Goal: Task Accomplishment & Management: Manage account settings

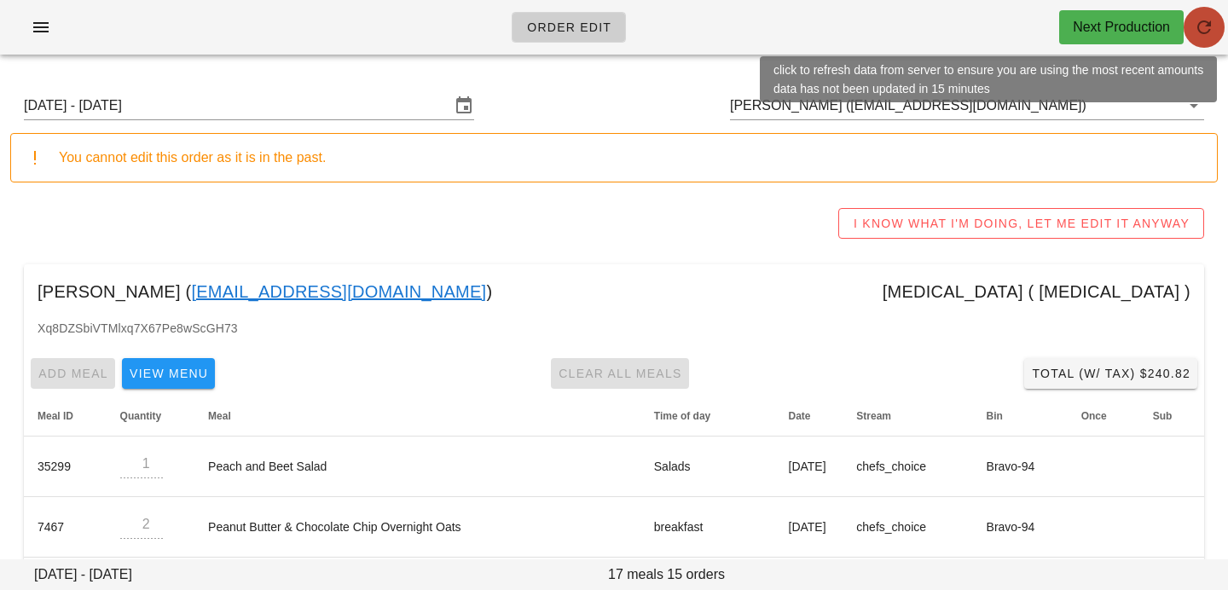
click at [1200, 8] on button "button" at bounding box center [1204, 27] width 41 height 41
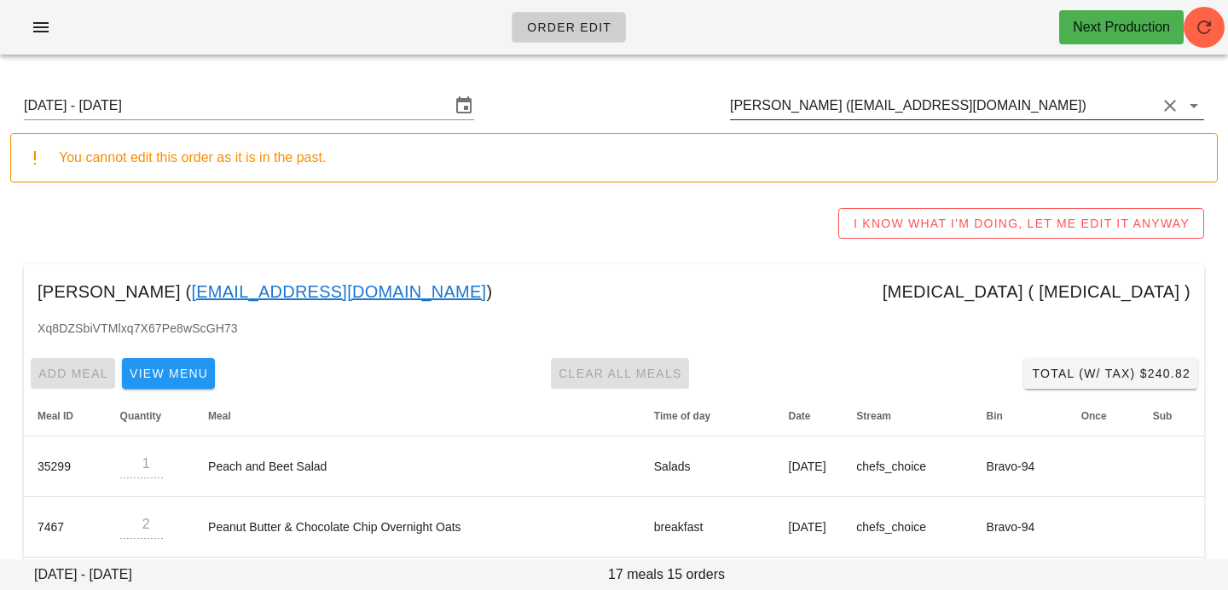
click at [894, 105] on input "[PERSON_NAME] ([EMAIL_ADDRESS][DOMAIN_NAME])" at bounding box center [943, 105] width 426 height 27
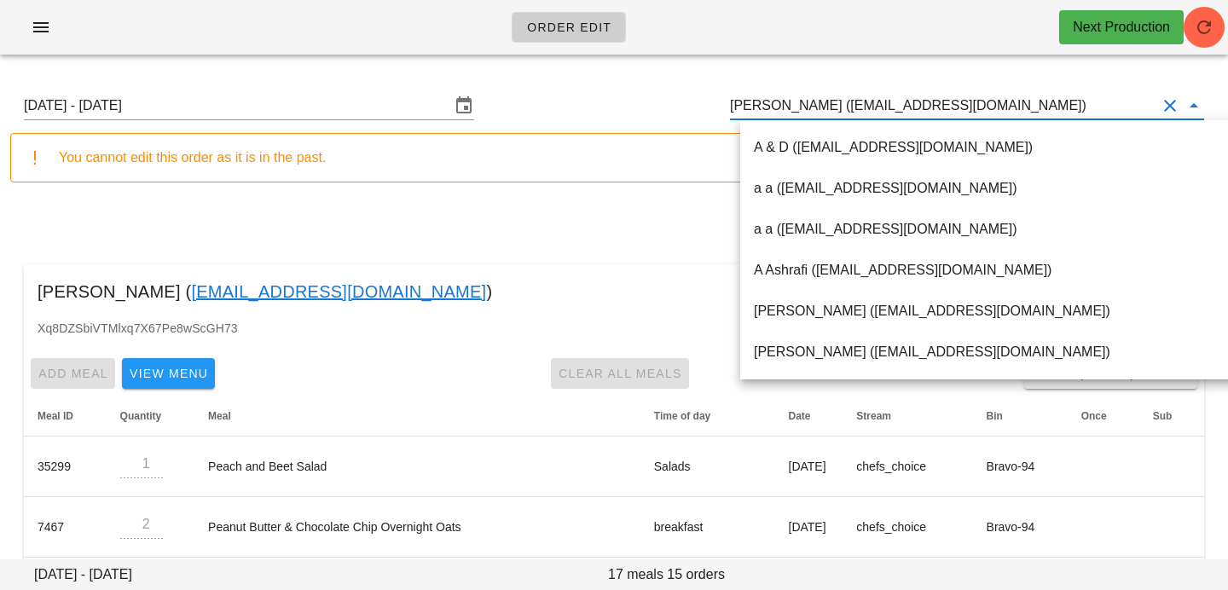
click at [1012, 111] on input "[PERSON_NAME] ([EMAIL_ADDRESS][DOMAIN_NAME])" at bounding box center [943, 105] width 426 height 27
drag, startPoint x: 1012, startPoint y: 111, endPoint x: 592, endPoint y: 70, distance: 422.4
paste input "brendaschedel@gmail.com"
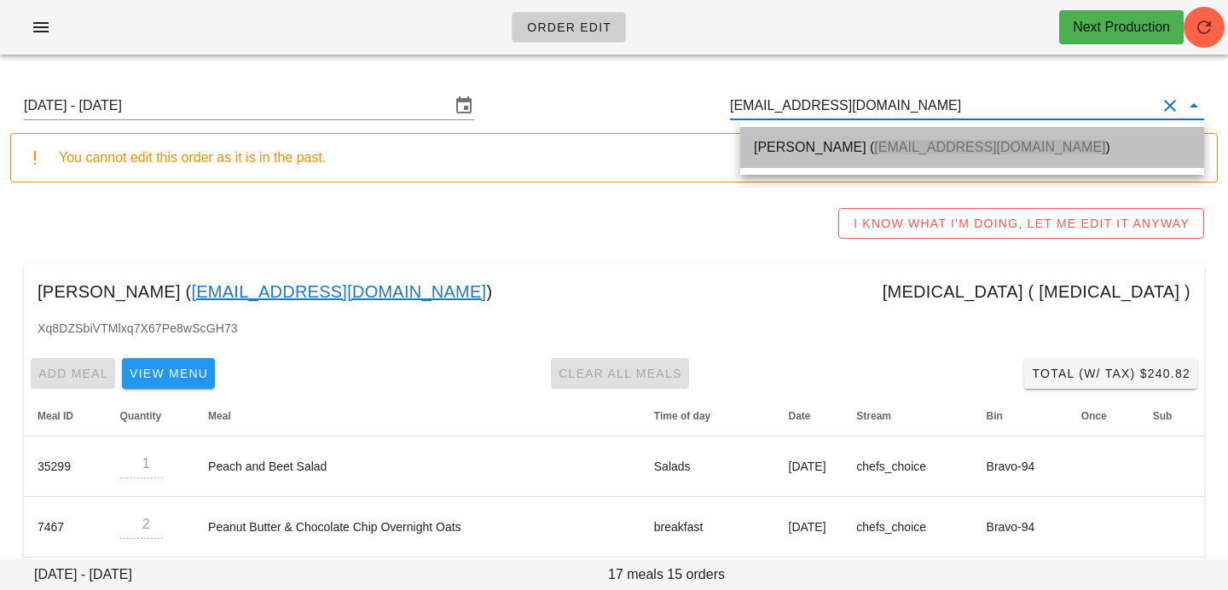
click at [770, 153] on div "Brenda Schedel ( brendaschedel@gmail.com )" at bounding box center [972, 147] width 437 height 16
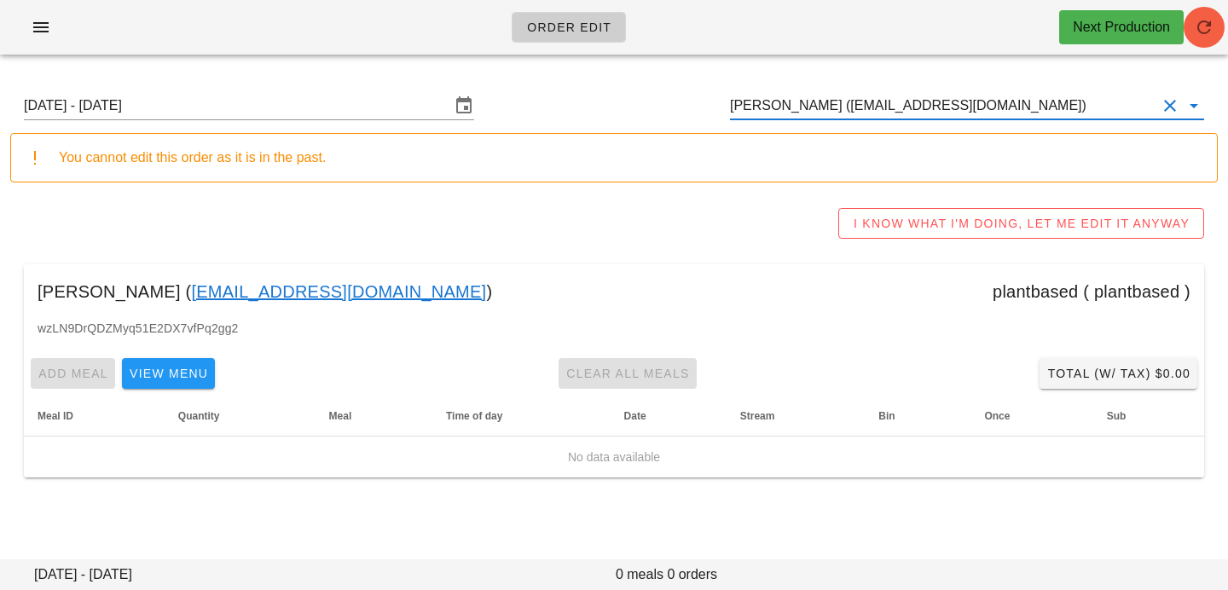
type input "[PERSON_NAME] ([EMAIL_ADDRESS][DOMAIN_NAME])"
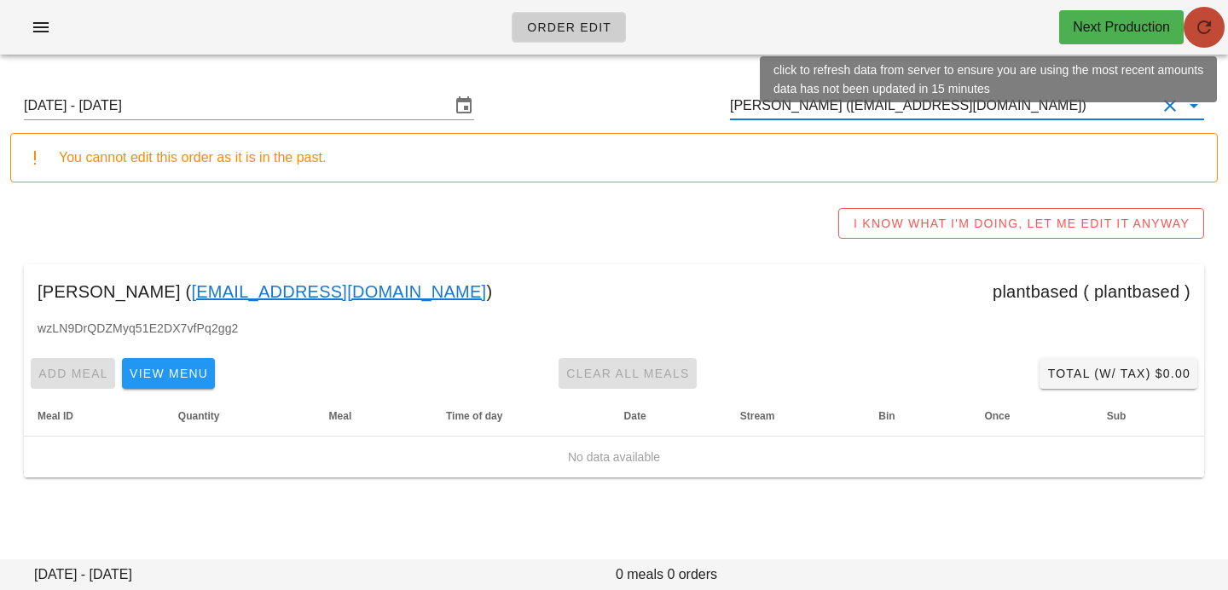
click at [1206, 32] on icon "button" at bounding box center [1204, 27] width 20 height 20
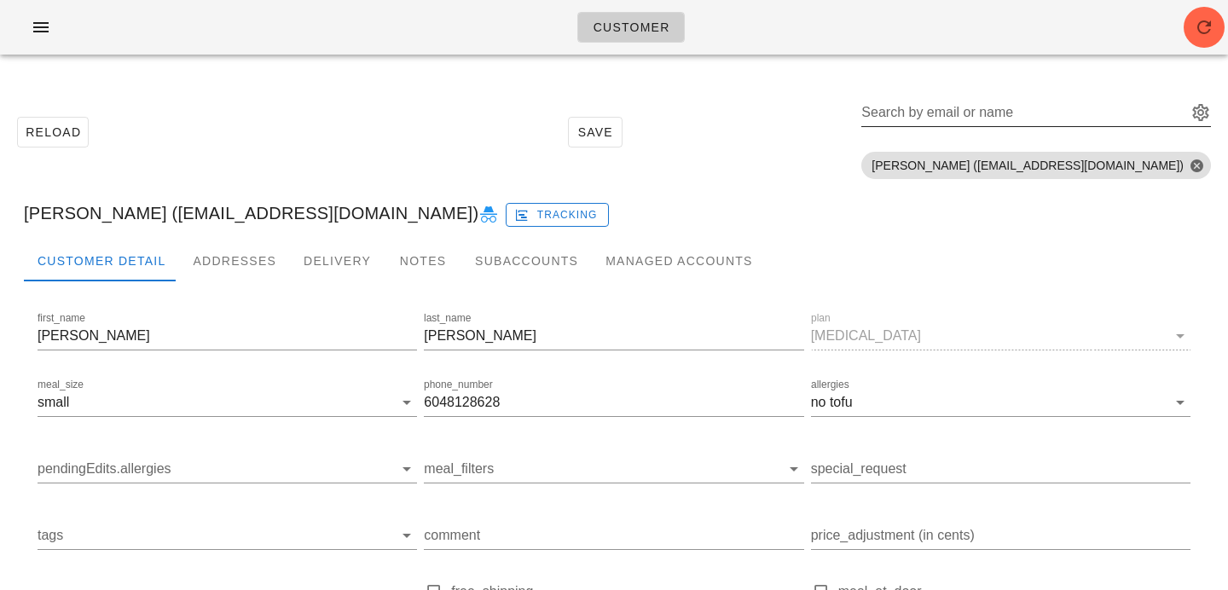
click at [1062, 112] on input "Search by email or name" at bounding box center [1022, 112] width 322 height 27
paste input "juncur@gmail.com"
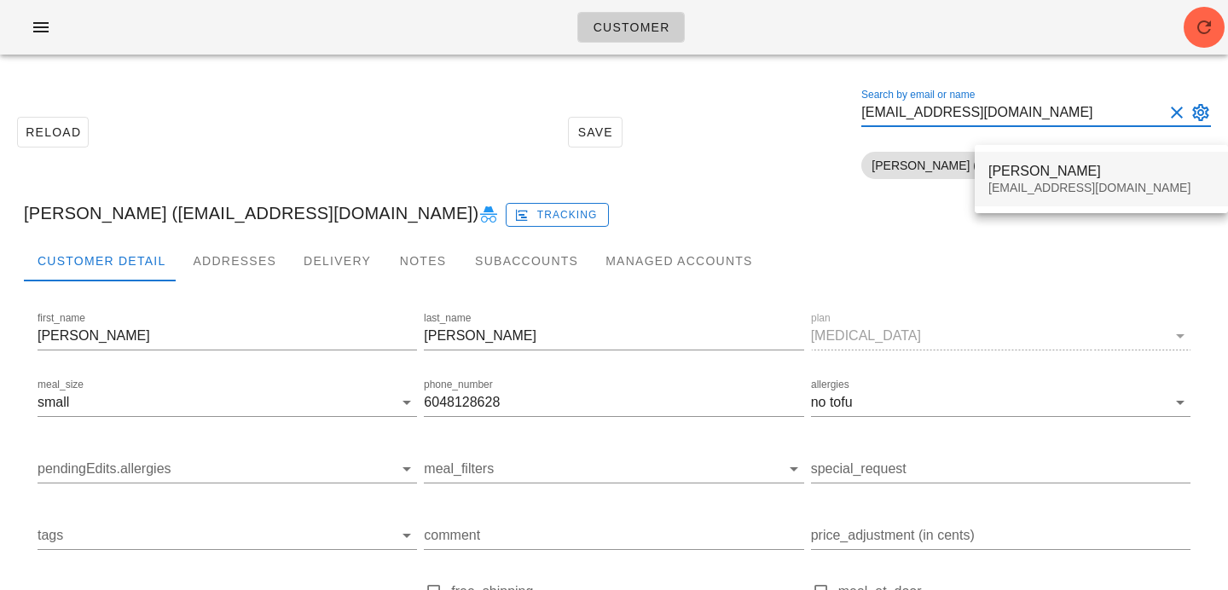
type input "juncur@gmail.com"
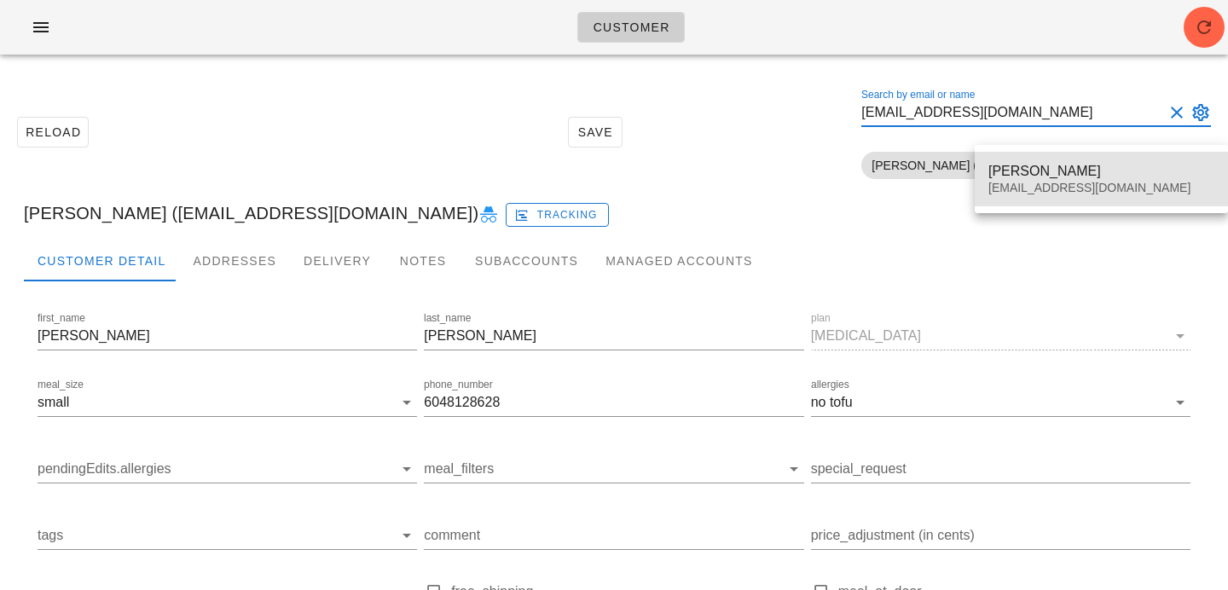
click at [1016, 165] on div "June Currie" at bounding box center [1101, 171] width 226 height 16
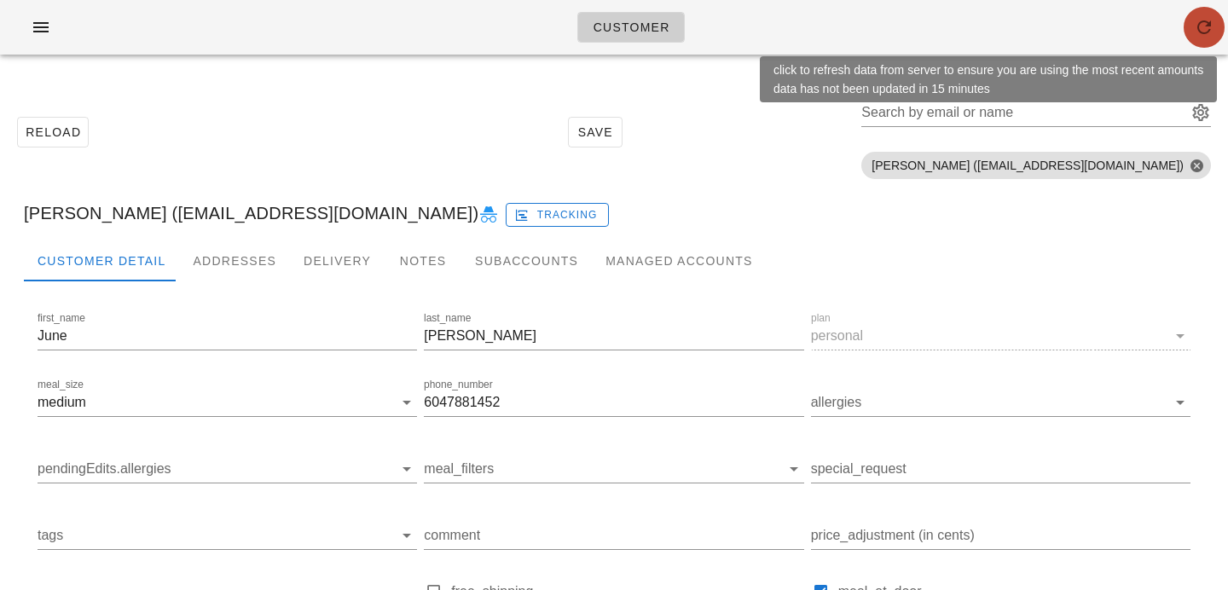
click at [1200, 31] on icon "button" at bounding box center [1204, 27] width 20 height 20
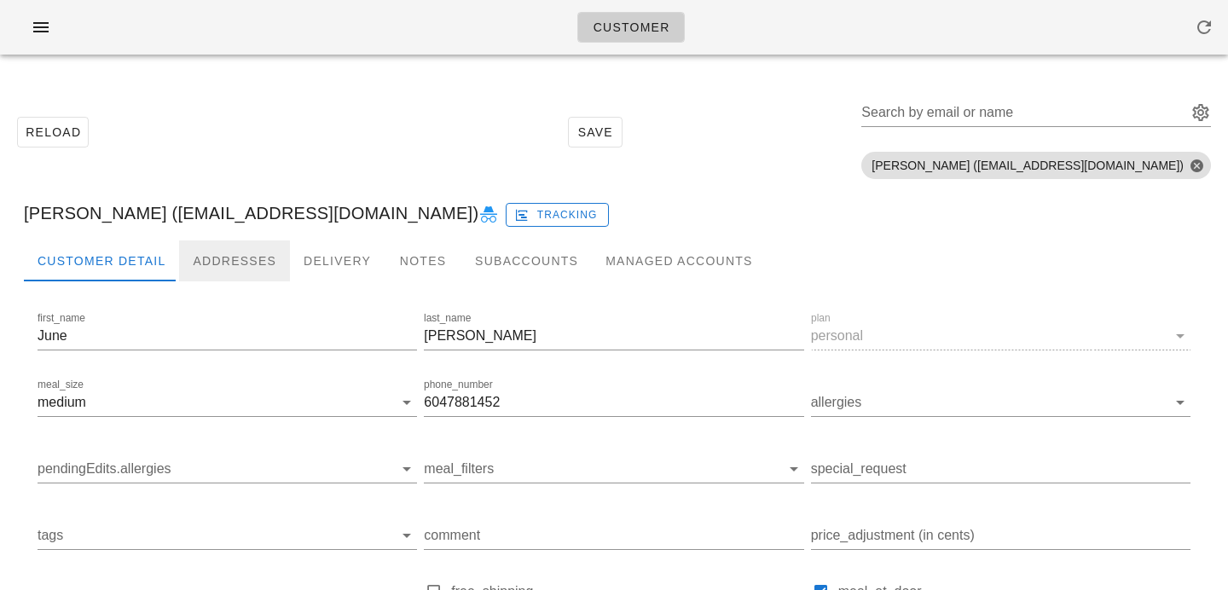
click at [238, 262] on div "Addresses" at bounding box center [234, 260] width 111 height 41
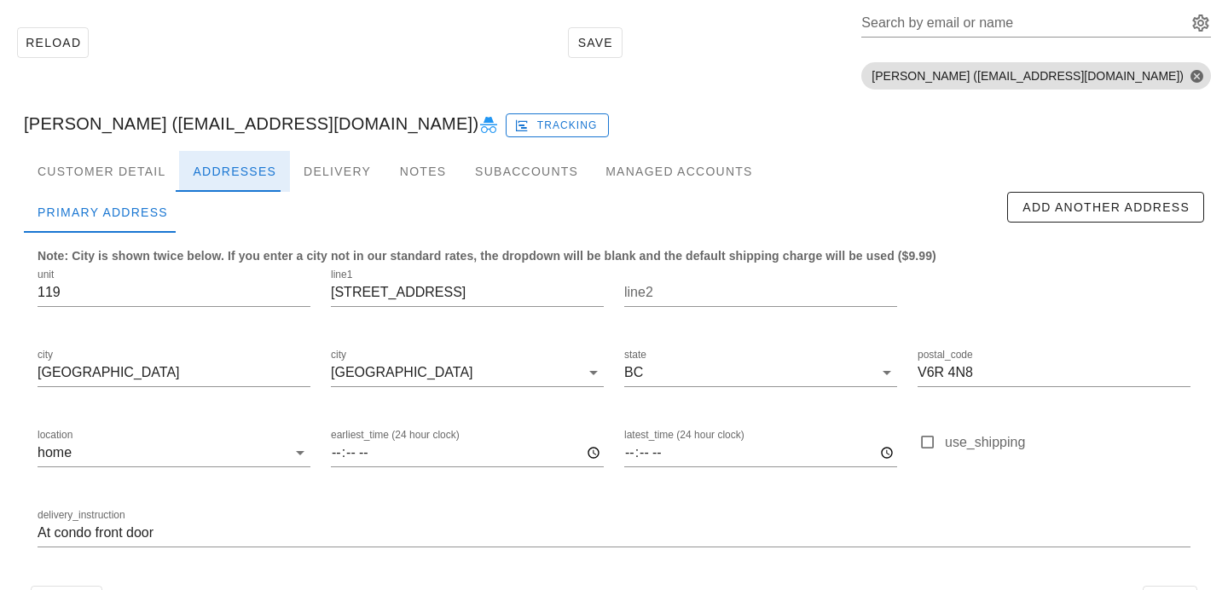
scroll to position [147, 0]
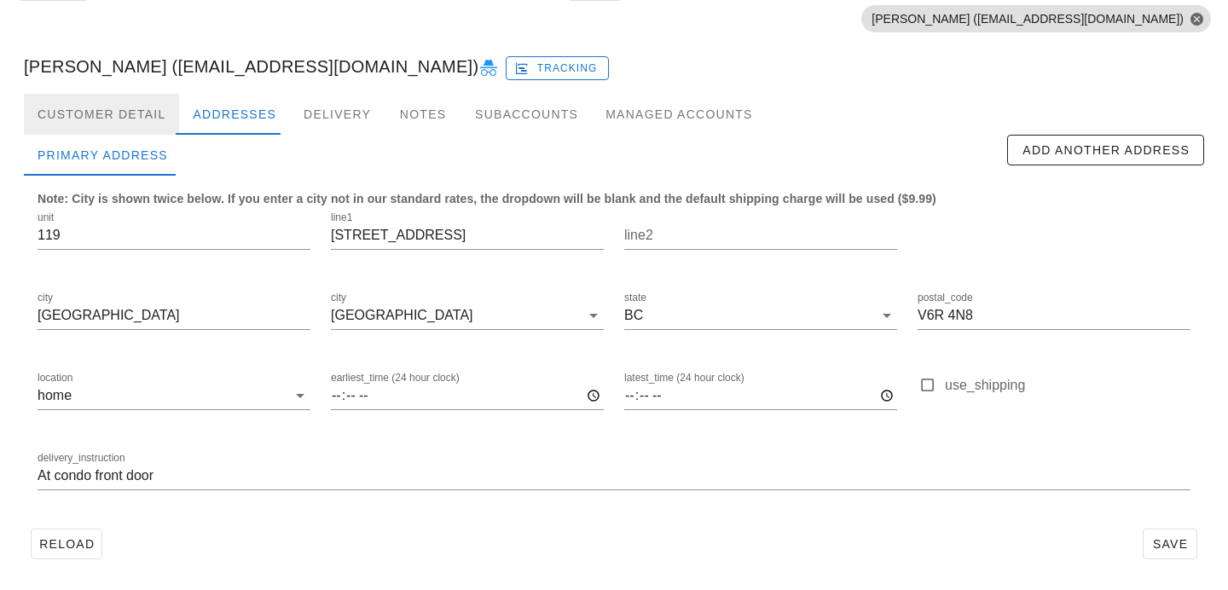
click at [149, 109] on div "Customer Detail" at bounding box center [101, 114] width 155 height 41
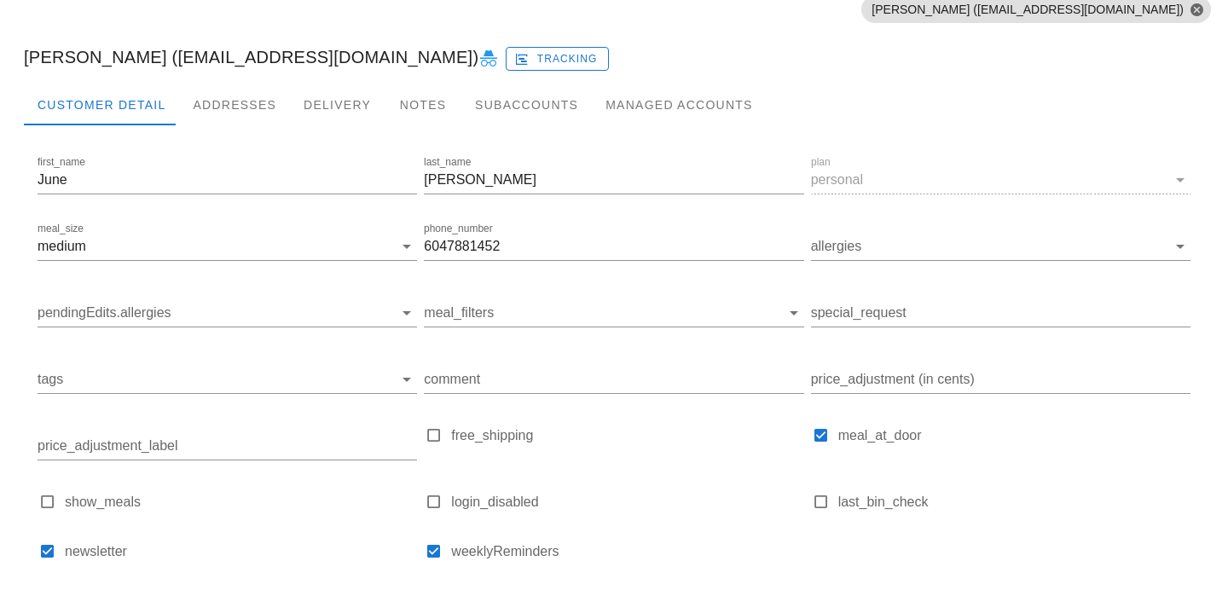
scroll to position [159, 0]
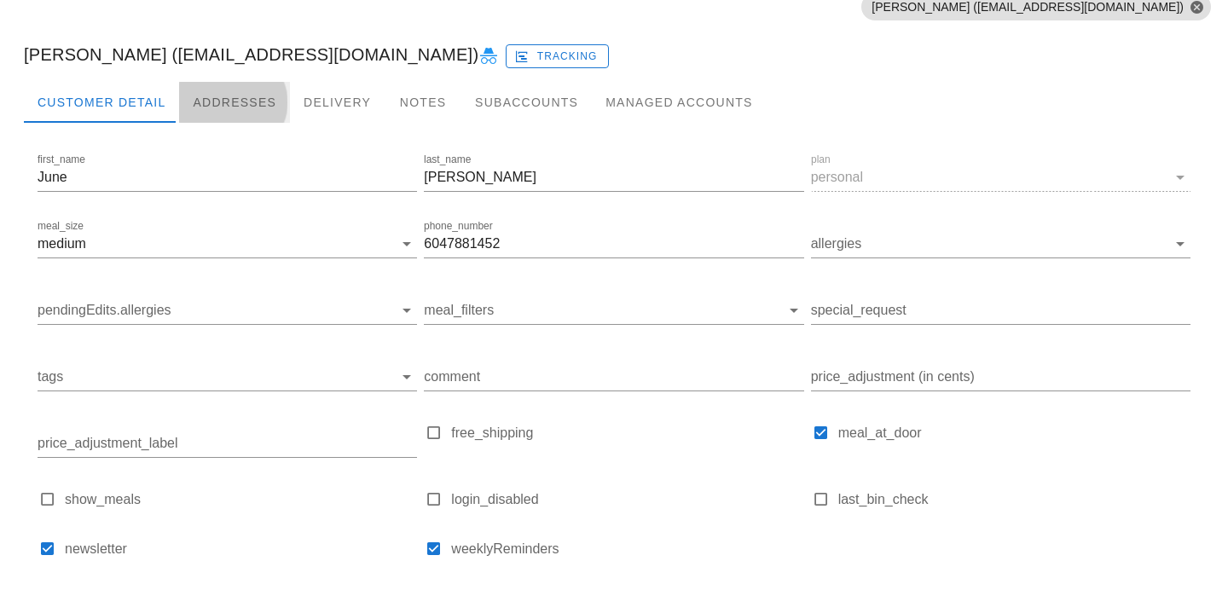
click at [227, 113] on div "Addresses" at bounding box center [234, 102] width 111 height 41
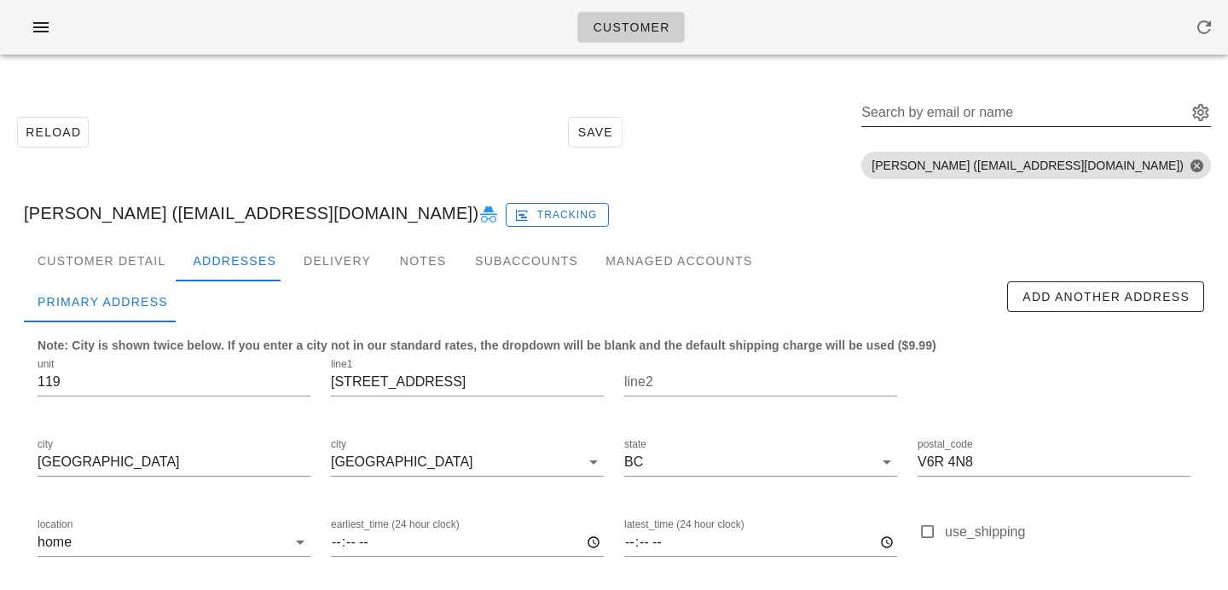
click at [1108, 113] on input "Search by email or name" at bounding box center [1022, 112] width 322 height 27
paste input "steph.stresing@gmail.com"
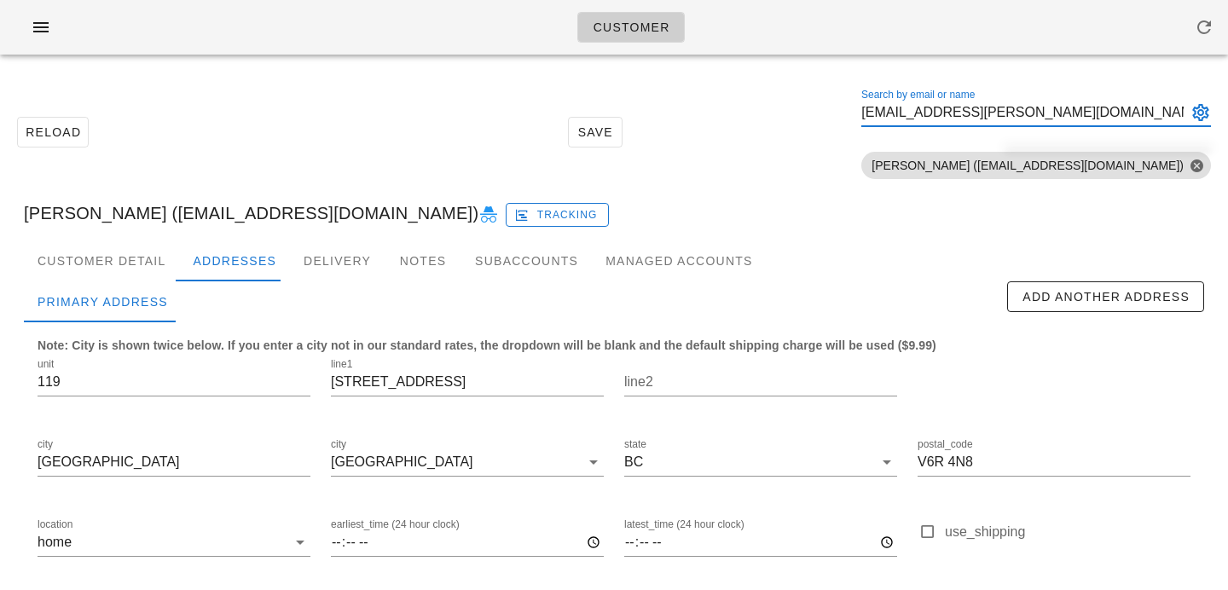
scroll to position [0, 1]
type input "steph.stresing@gmail.com"
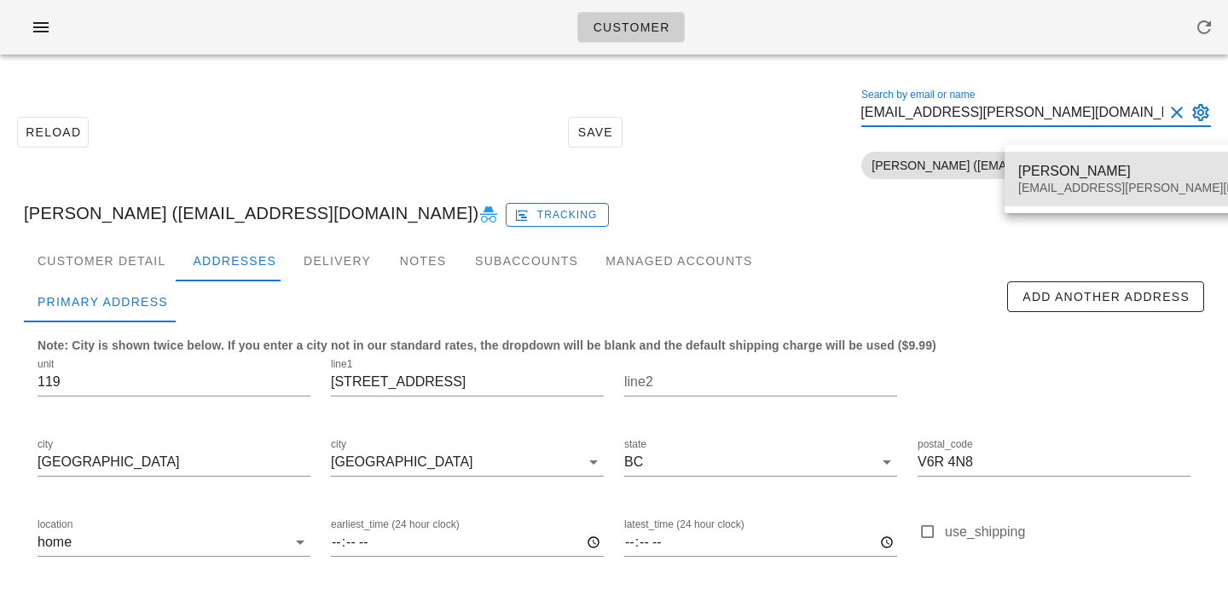
click at [1084, 158] on div "Stephanie Stresing steph.stresing@gmail.com" at bounding box center [1168, 179] width 300 height 53
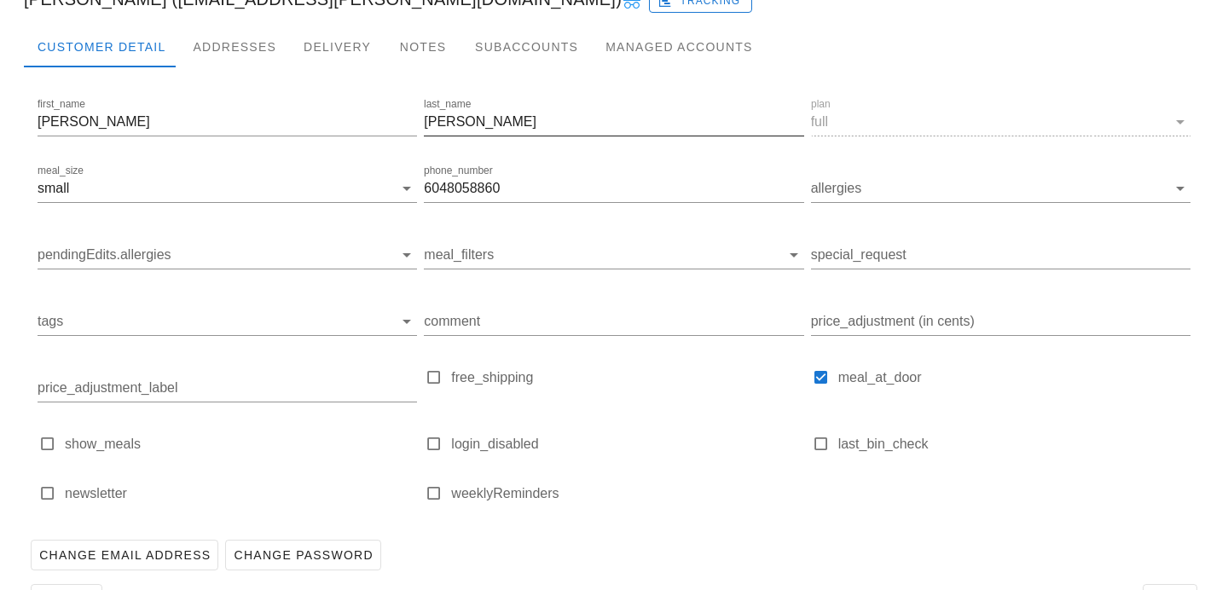
scroll to position [269, 0]
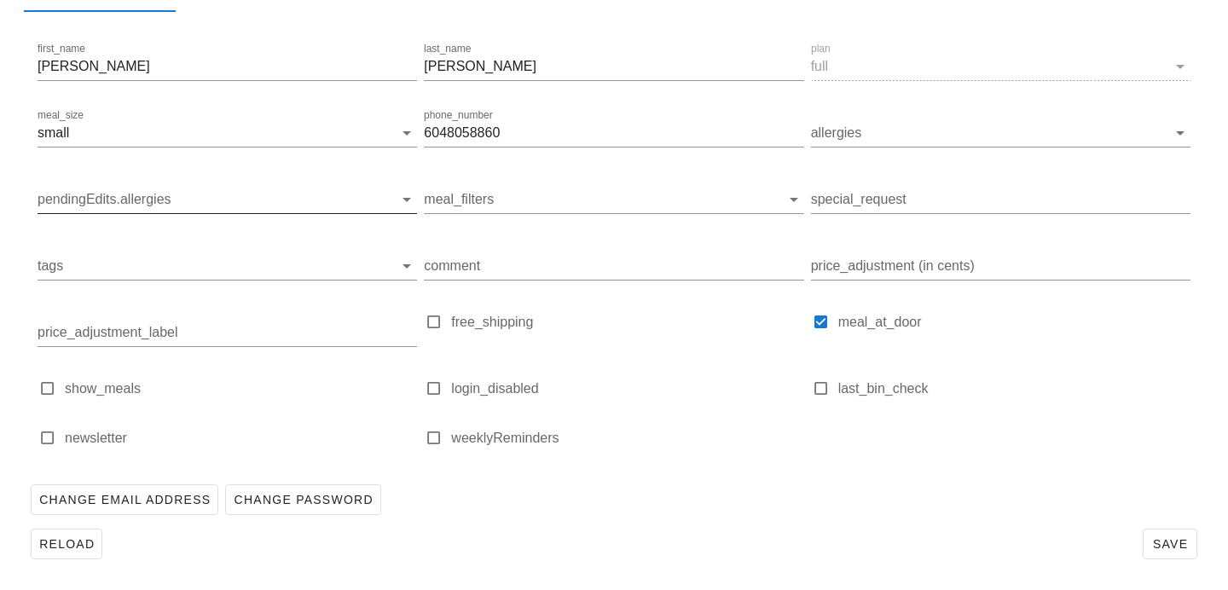
click at [344, 203] on input "pendingEdits.allergies" at bounding box center [214, 199] width 352 height 27
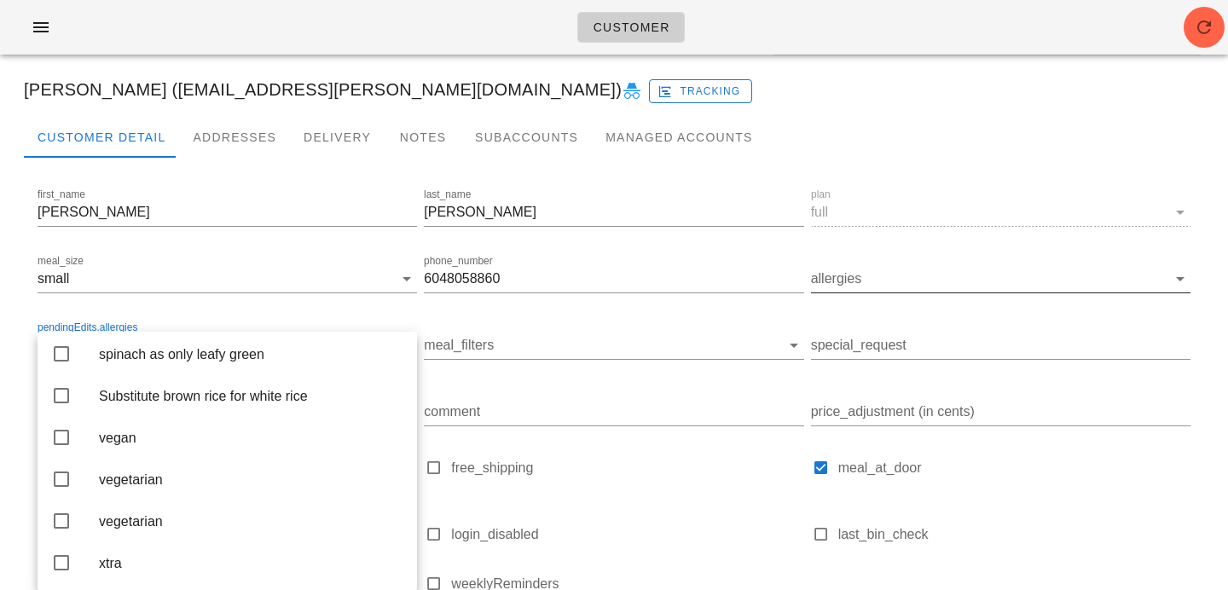
scroll to position [0, 0]
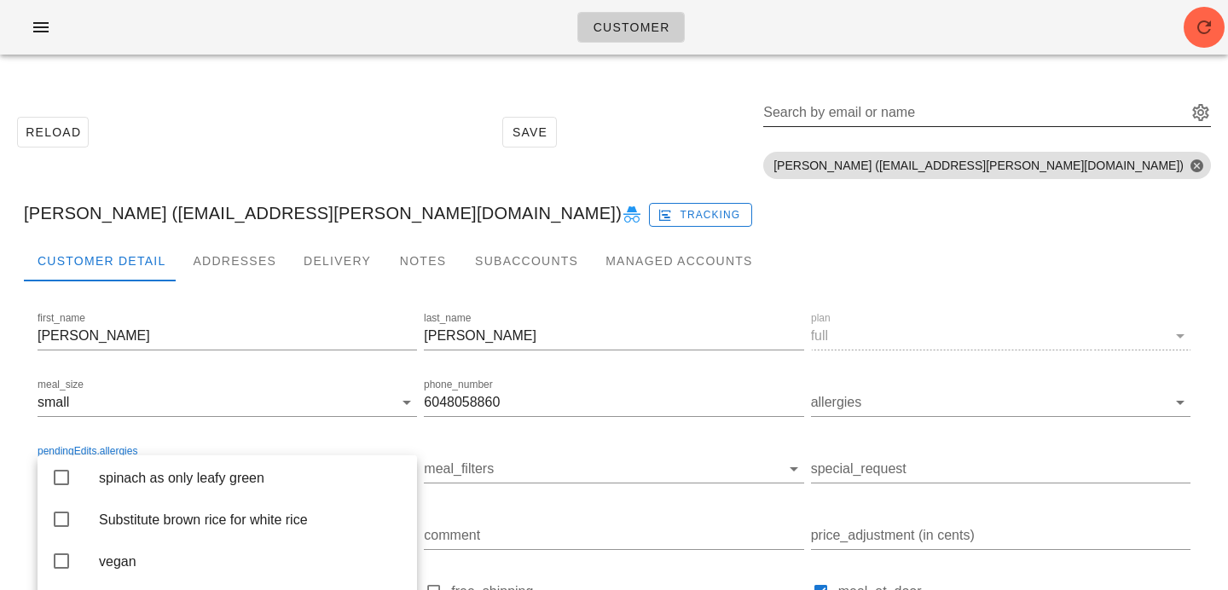
click at [1061, 107] on input "Search by email or name" at bounding box center [973, 112] width 420 height 27
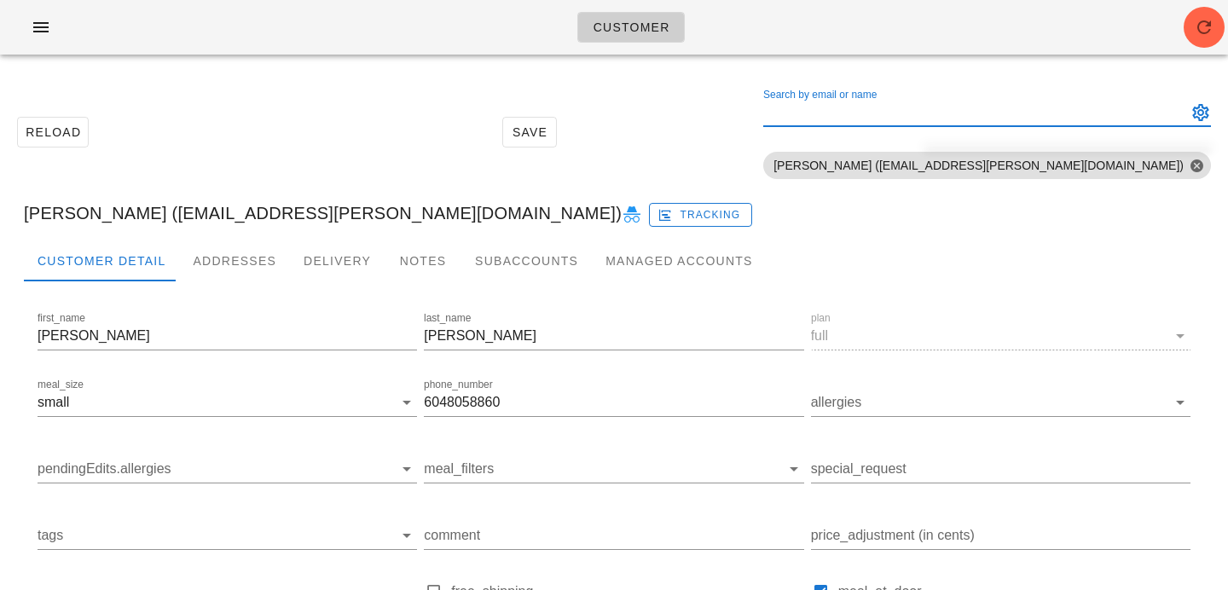
paste input "brendaschedel@gmail.com"
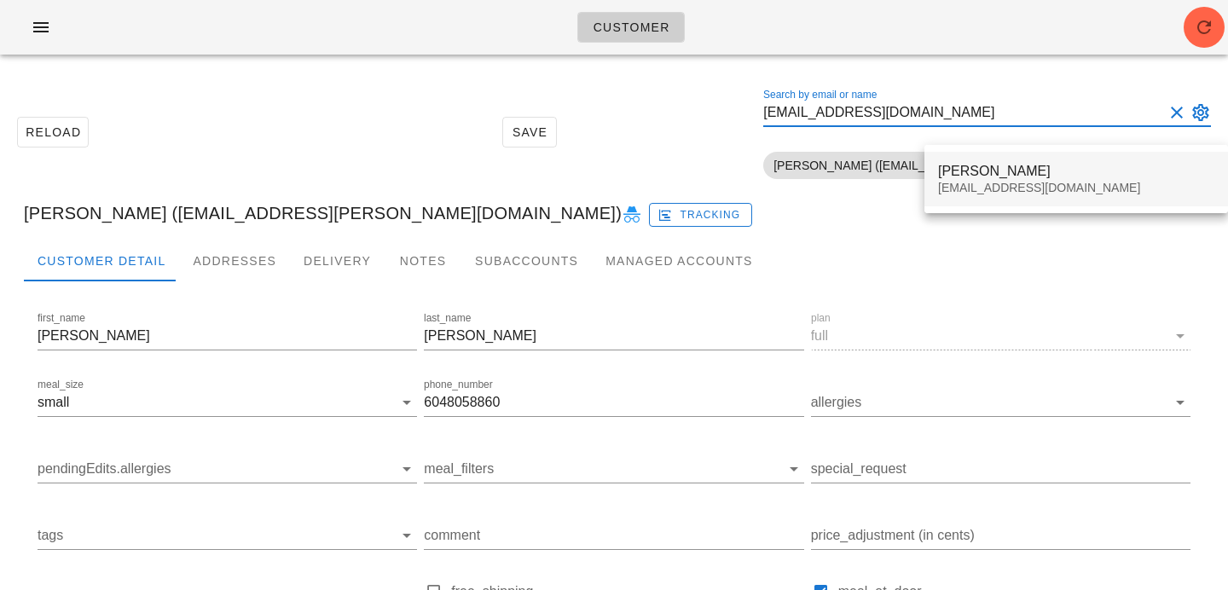
type input "brendaschedel@gmail.com"
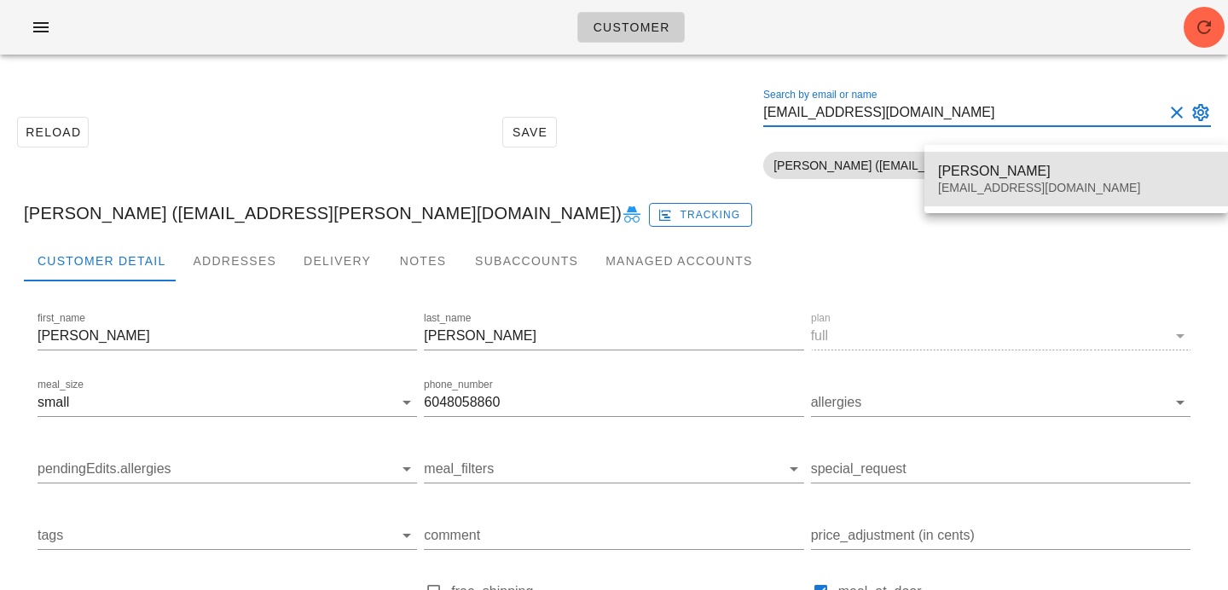
click at [1017, 160] on div "Brenda Schedel brendaschedel@gmail.com" at bounding box center [1076, 179] width 276 height 53
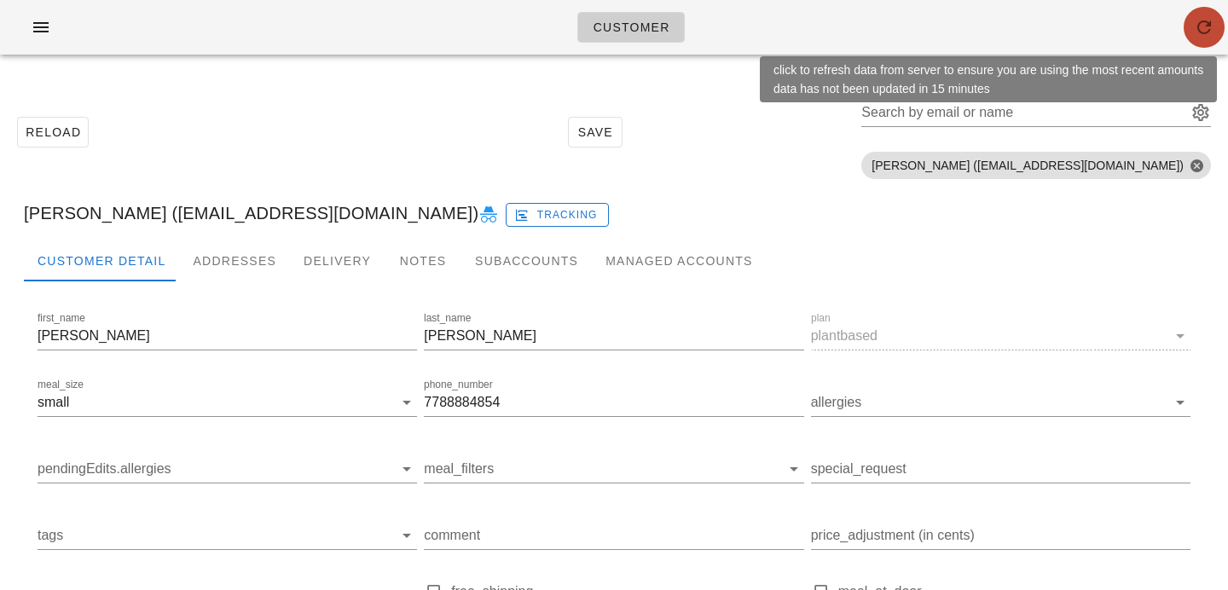
click at [1211, 36] on icon "button" at bounding box center [1204, 27] width 20 height 20
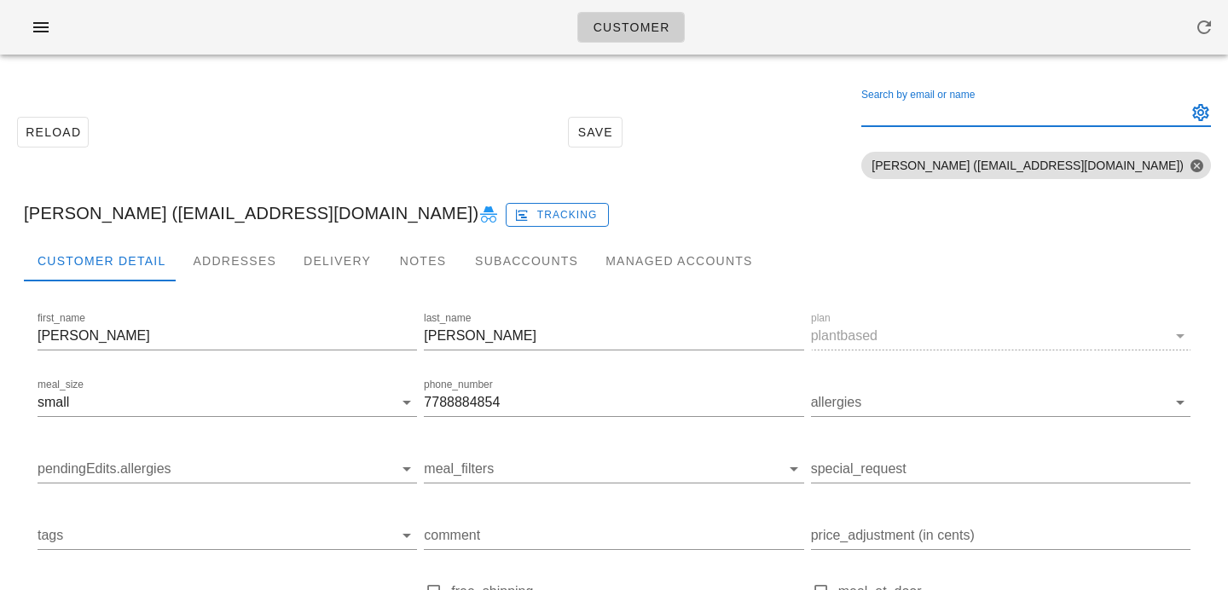
click at [958, 105] on div "Search by email or name" at bounding box center [1022, 112] width 322 height 27
click at [217, 258] on div "Addresses" at bounding box center [234, 260] width 111 height 41
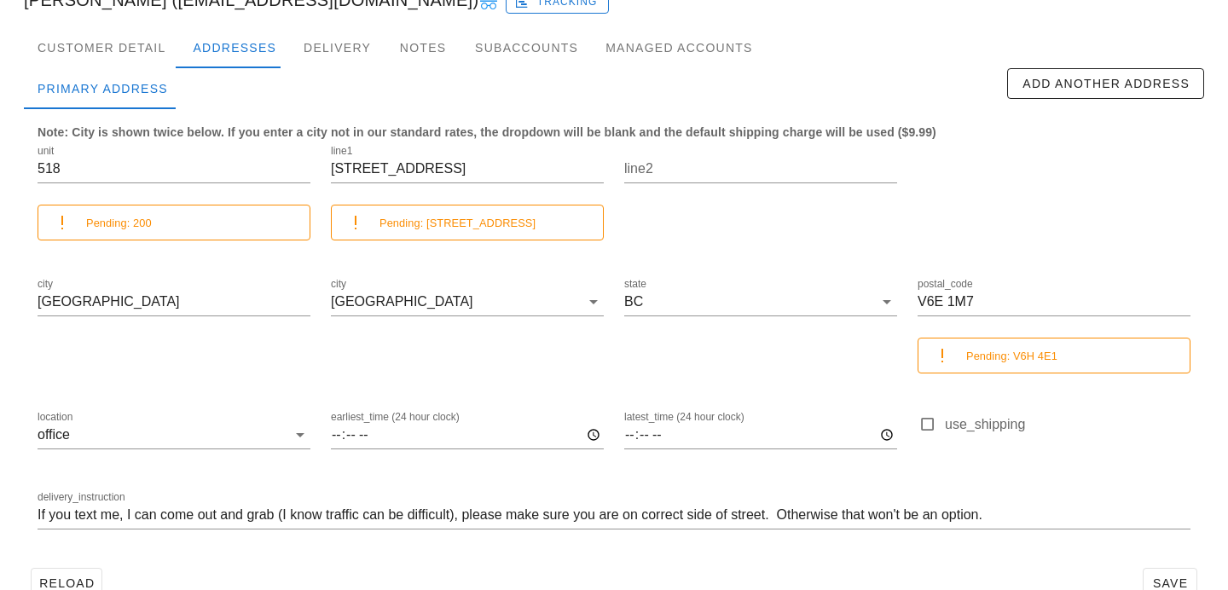
scroll to position [252, 0]
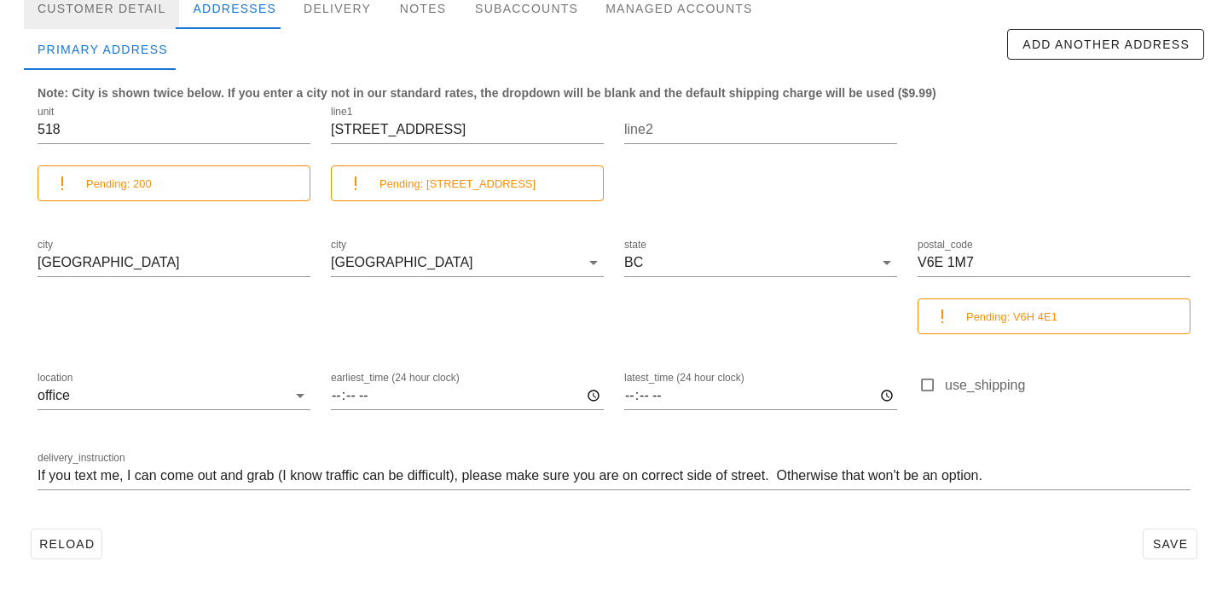
click at [122, 22] on div "Customer Detail" at bounding box center [101, 8] width 155 height 41
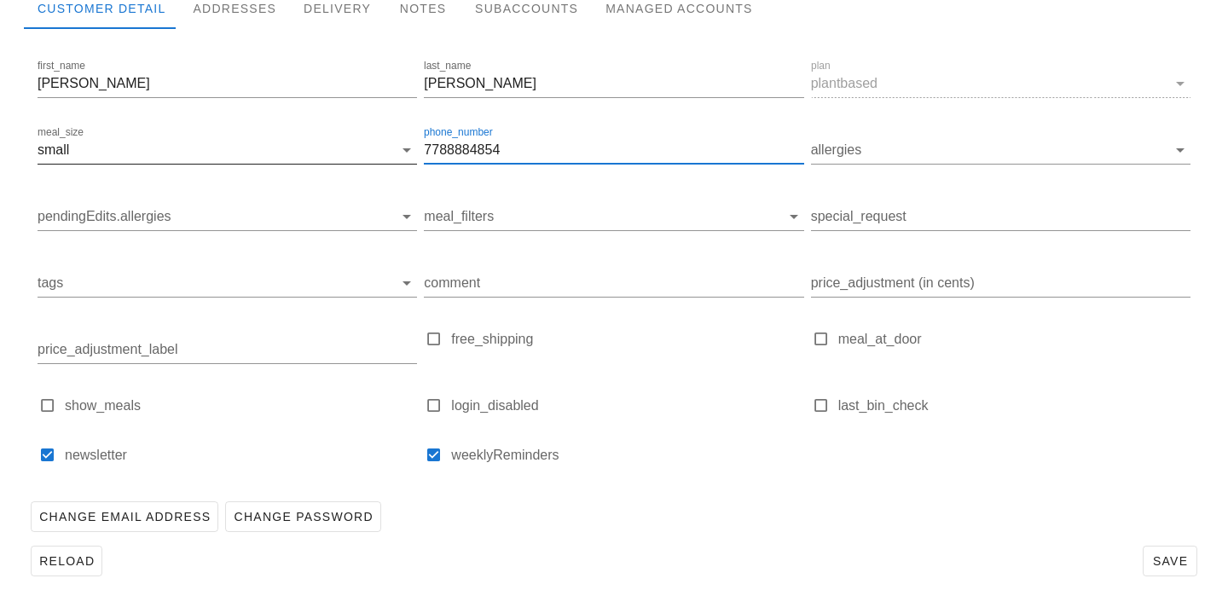
scroll to position [1, 0]
drag, startPoint x: 518, startPoint y: 153, endPoint x: 330, endPoint y: 153, distance: 187.6
click at [330, 153] on div "first_name Brenda last_name Schedel plan plantbased meal_size small phone_numbe…" at bounding box center [614, 268] width 1160 height 431
click at [269, 5] on div "Addresses" at bounding box center [234, 8] width 111 height 41
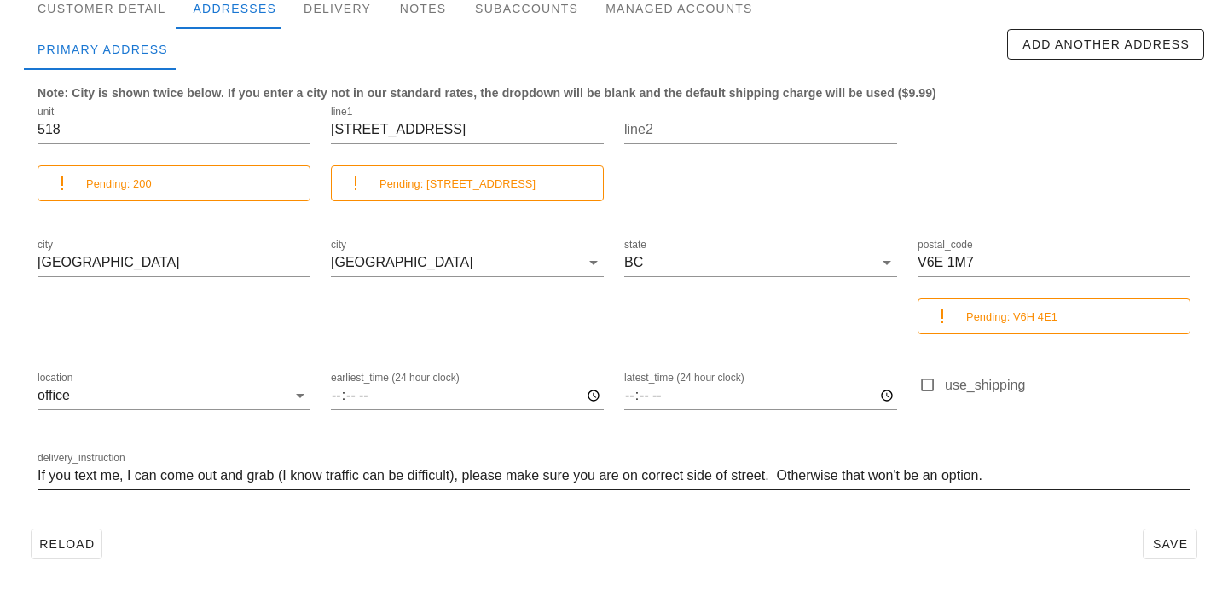
click at [124, 477] on input "If you text me, I can come out and grab (I know traffic can be difficult), plea…" at bounding box center [614, 475] width 1153 height 27
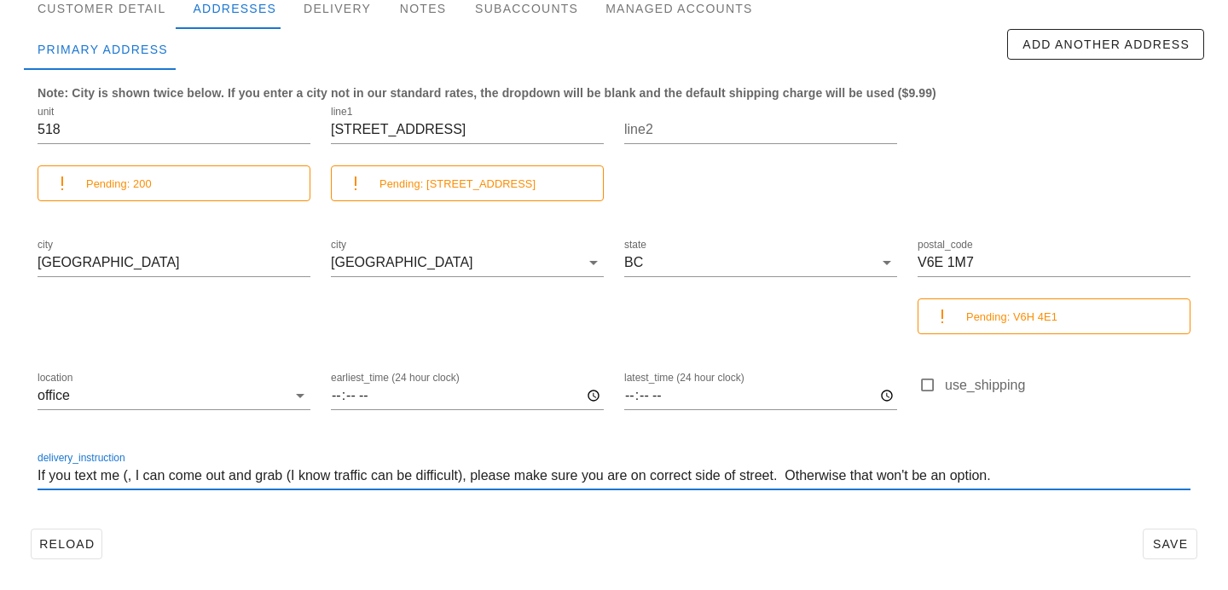
paste input "7788884854"
click at [152, 473] on input "If you text me (7788884854), I can come out and grab (I know traffic can be dif…" at bounding box center [614, 475] width 1153 height 27
type input "If you text me (778 888 4854), I can come out and grab (I know traffic can be d…"
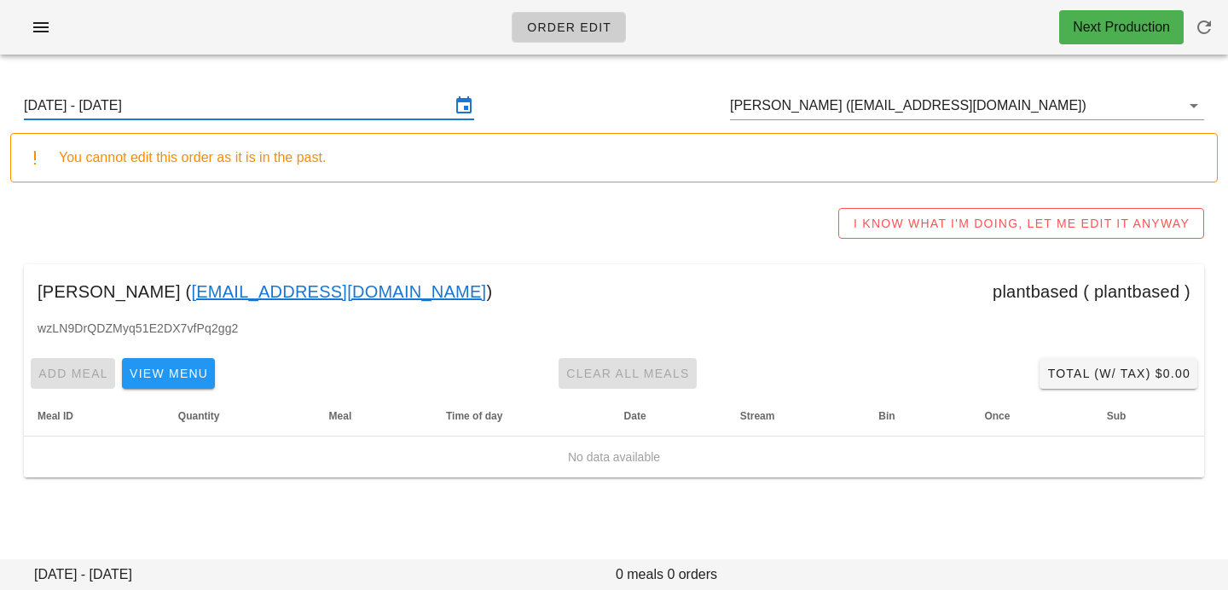
click at [354, 119] on div "Sunday August 31 - Saturday September 6" at bounding box center [249, 105] width 450 height 27
click at [403, 107] on input "Sunday August 31 - Saturday September 6" at bounding box center [237, 105] width 426 height 27
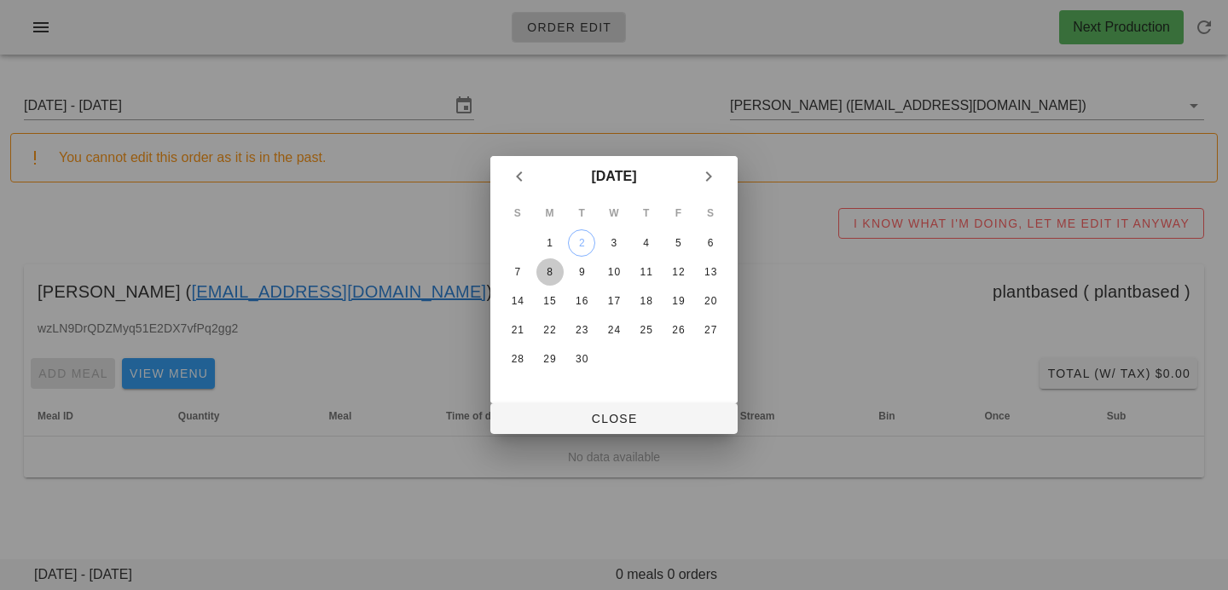
click at [548, 267] on div "8" at bounding box center [549, 272] width 27 height 12
click at [555, 416] on span "Close" at bounding box center [614, 419] width 220 height 14
type input "Sunday September 7 - Saturday September 13"
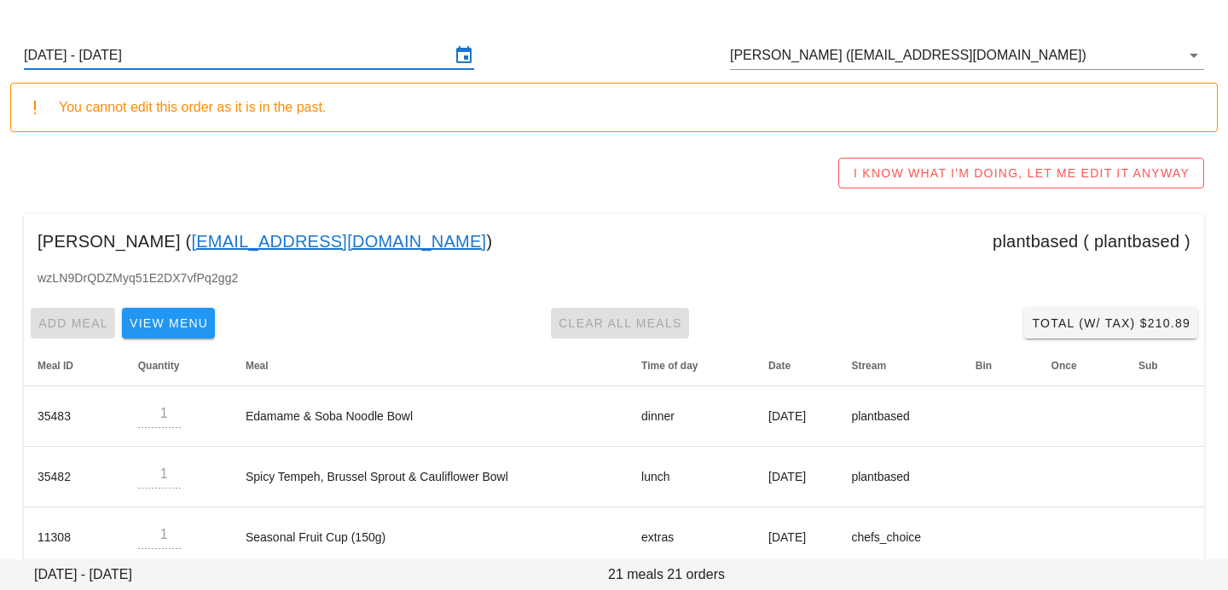
scroll to position [52, 0]
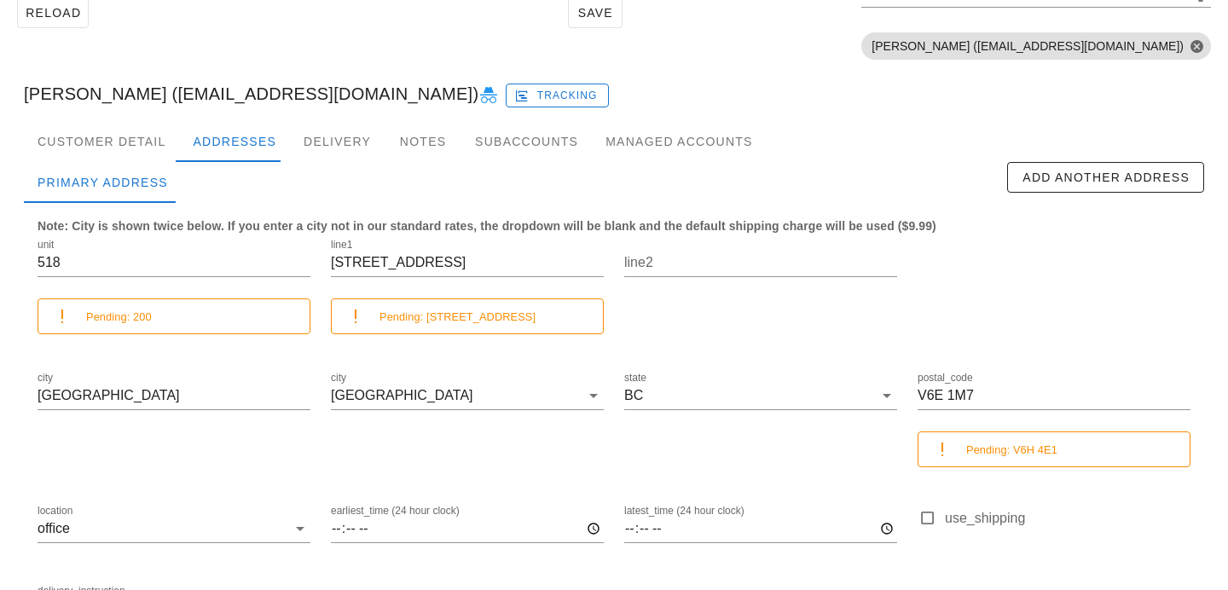
scroll to position [252, 0]
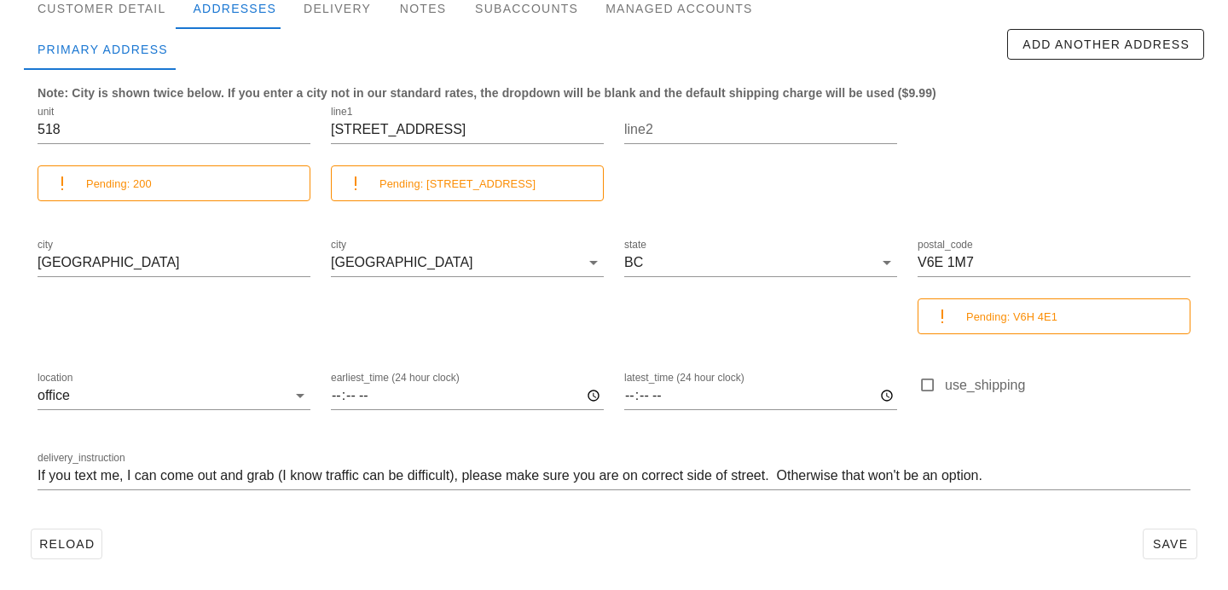
click at [401, 190] on small "Pending: [STREET_ADDRESS]" at bounding box center [457, 183] width 156 height 13
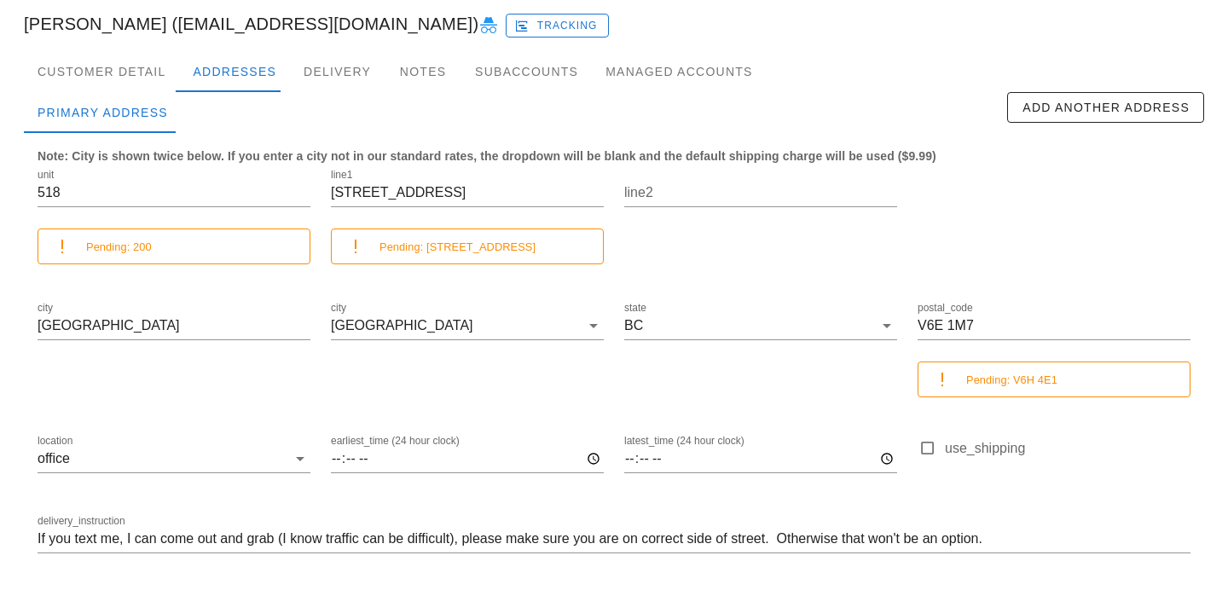
scroll to position [219, 0]
